Goal: Task Accomplishment & Management: Complete application form

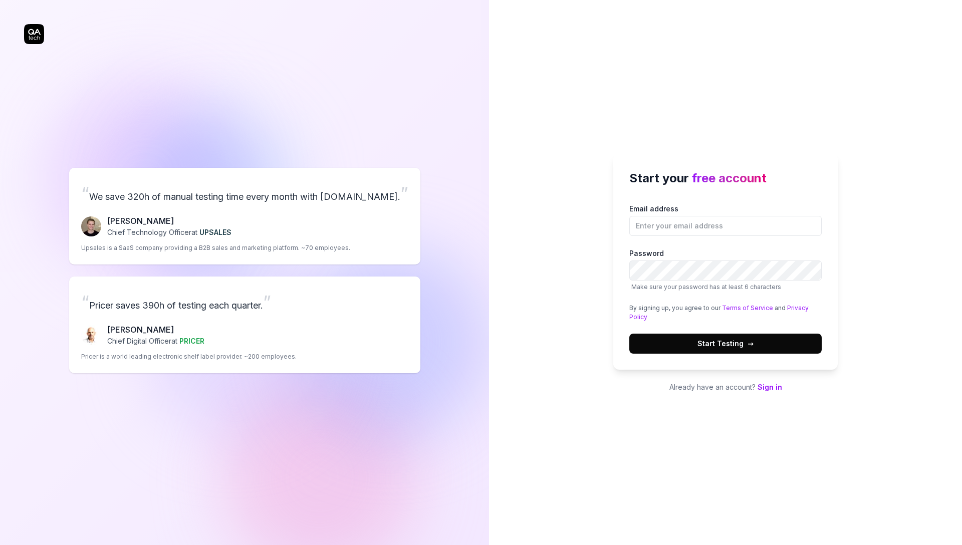
click at [470, 291] on div "“ We save 320h of manual testing time every month with [DOMAIN_NAME]. ” [PERSON…" at bounding box center [244, 272] width 489 height 545
click at [32, 26] on div "“ We save 320h of manual testing time every month with [DOMAIN_NAME]. ” [PERSON…" at bounding box center [244, 270] width 441 height 501
click at [32, 41] on div "“ We save 320h of manual testing time every month with [DOMAIN_NAME]. ” [PERSON…" at bounding box center [244, 270] width 441 height 501
